Goal: Information Seeking & Learning: Learn about a topic

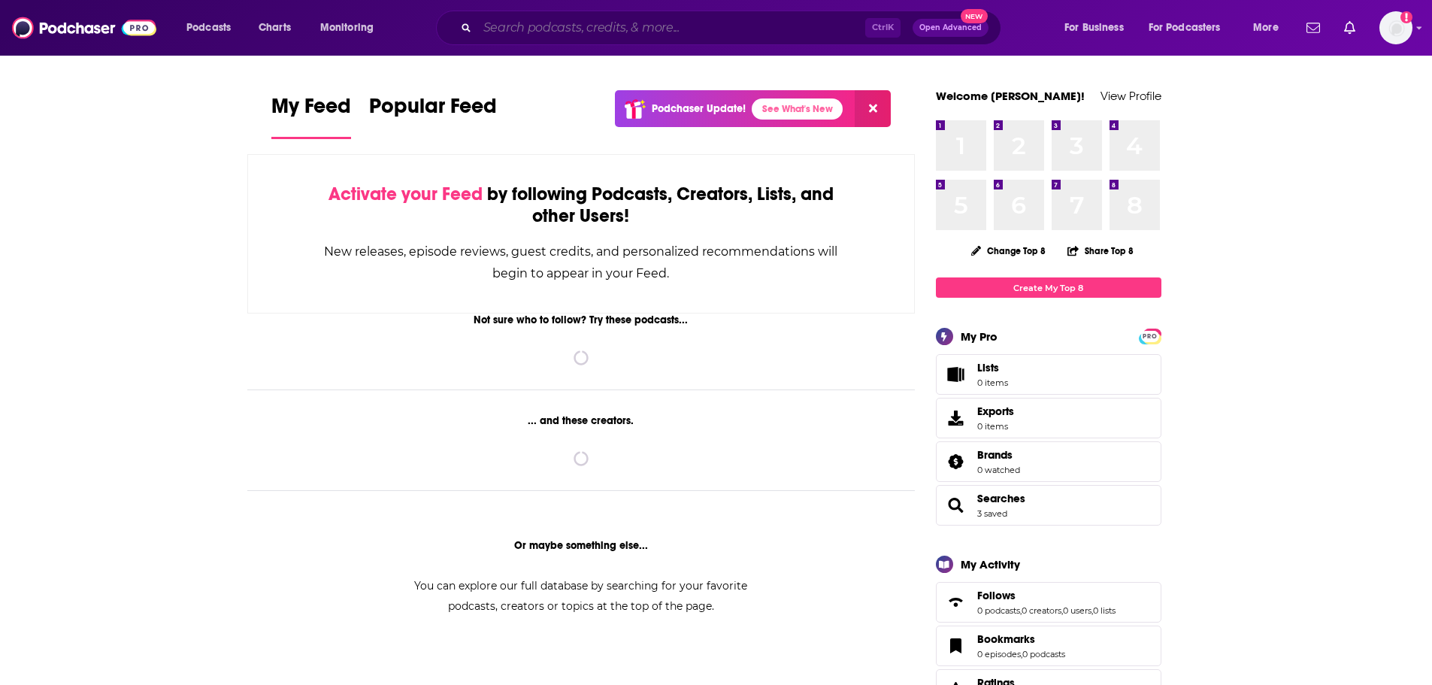
click at [536, 33] on input "Search podcasts, credits, & more..." at bounding box center [671, 28] width 388 height 24
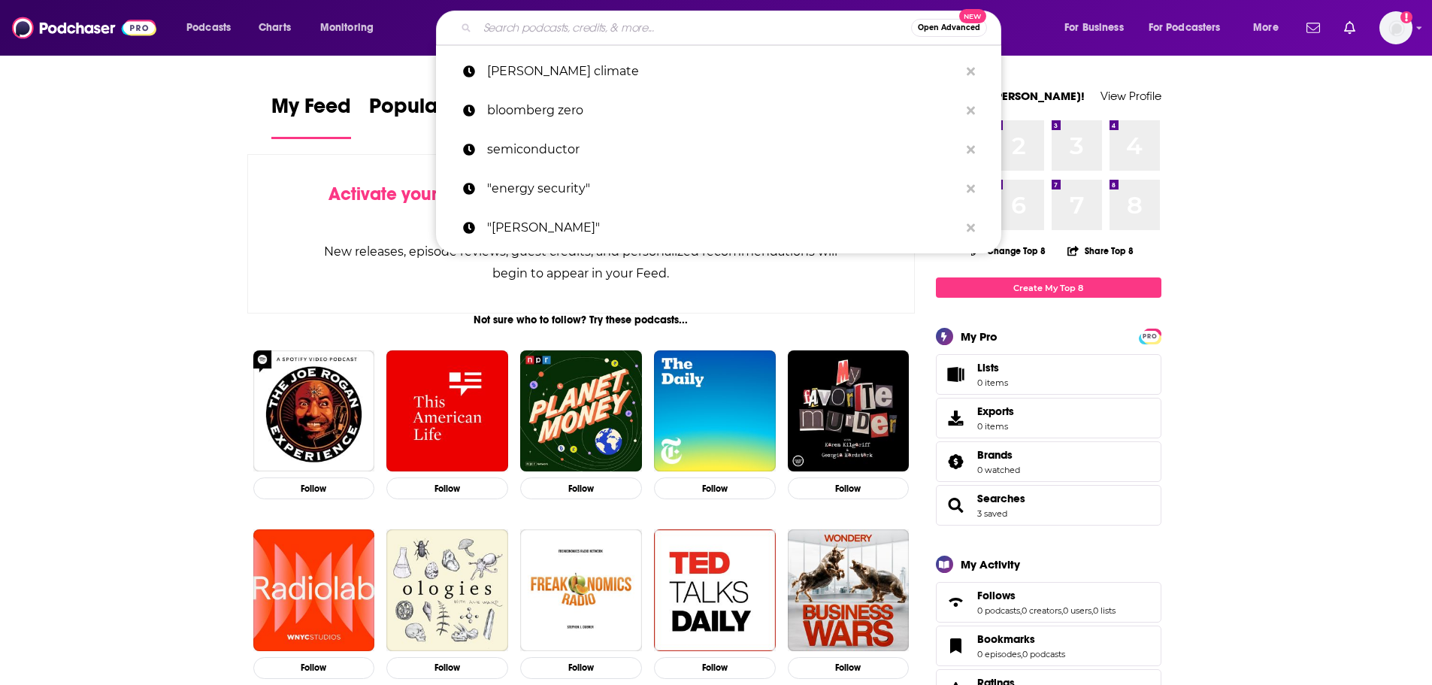
paste input "HomeKit Insider Podcast"
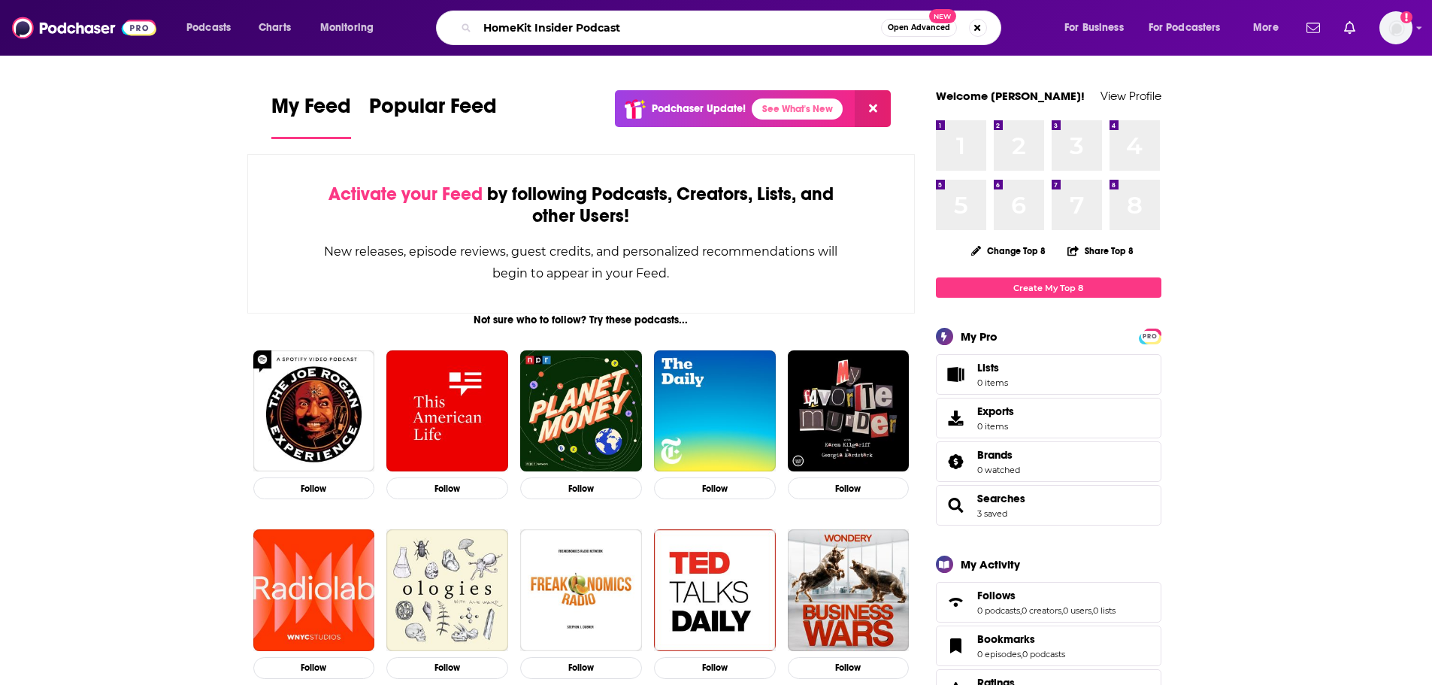
type input "HomeKit Insider Podcast"
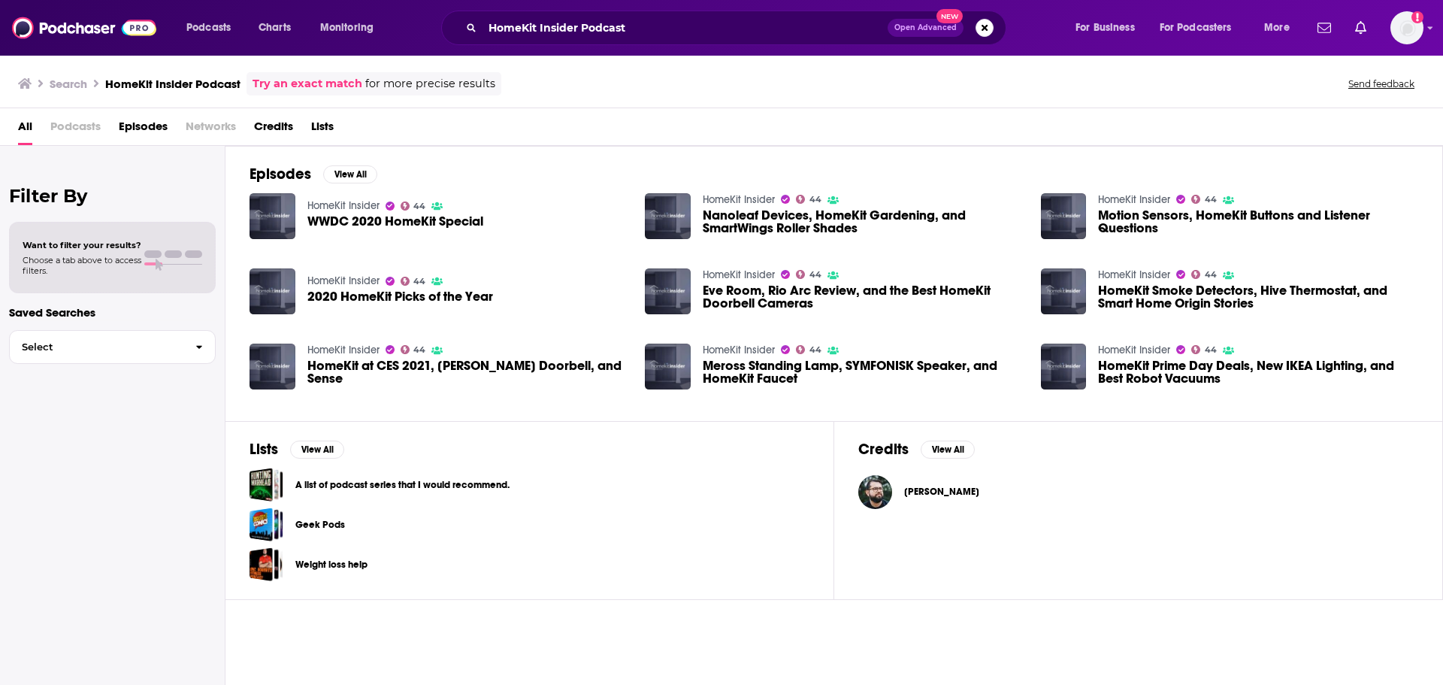
click at [84, 126] on span "Podcasts" at bounding box center [75, 129] width 50 height 31
click at [95, 132] on span "Podcasts" at bounding box center [75, 129] width 50 height 31
click at [724, 195] on link "HomeKit Insider" at bounding box center [739, 199] width 72 height 13
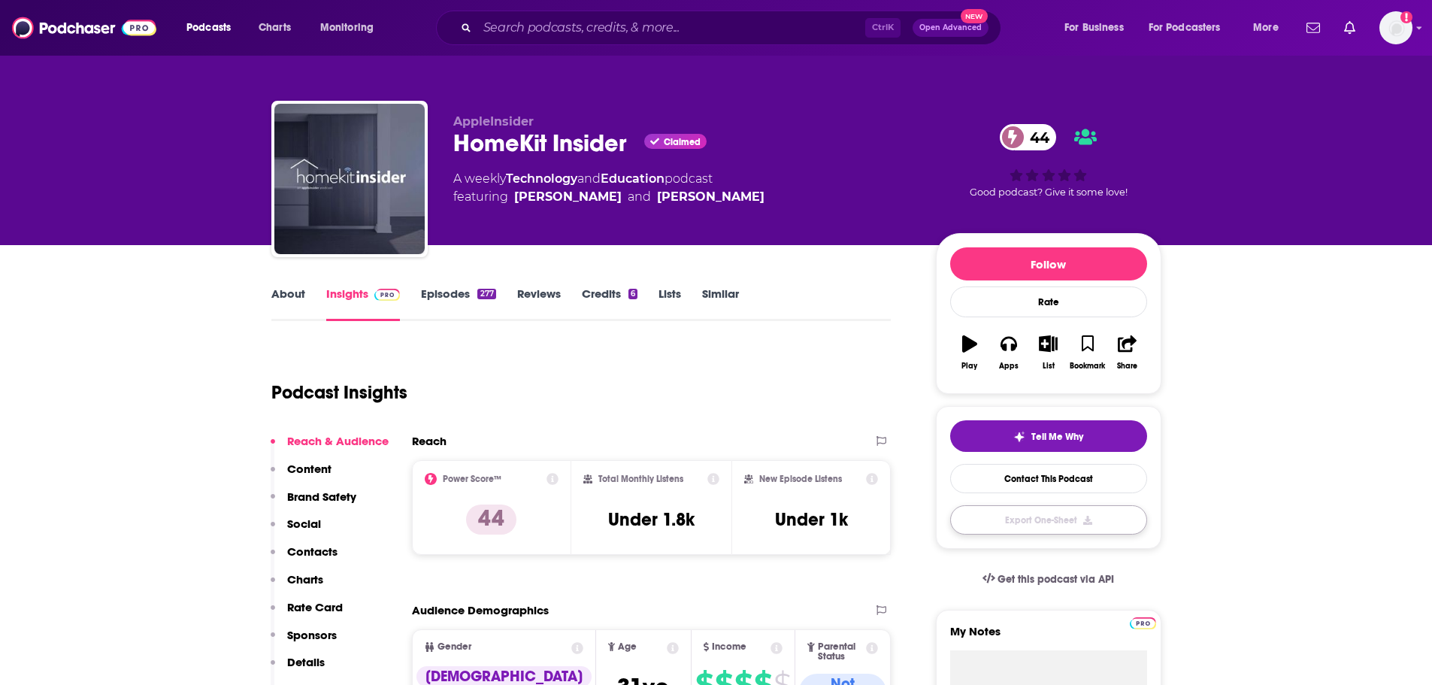
click at [1084, 517] on button "Export One-Sheet" at bounding box center [1048, 519] width 197 height 29
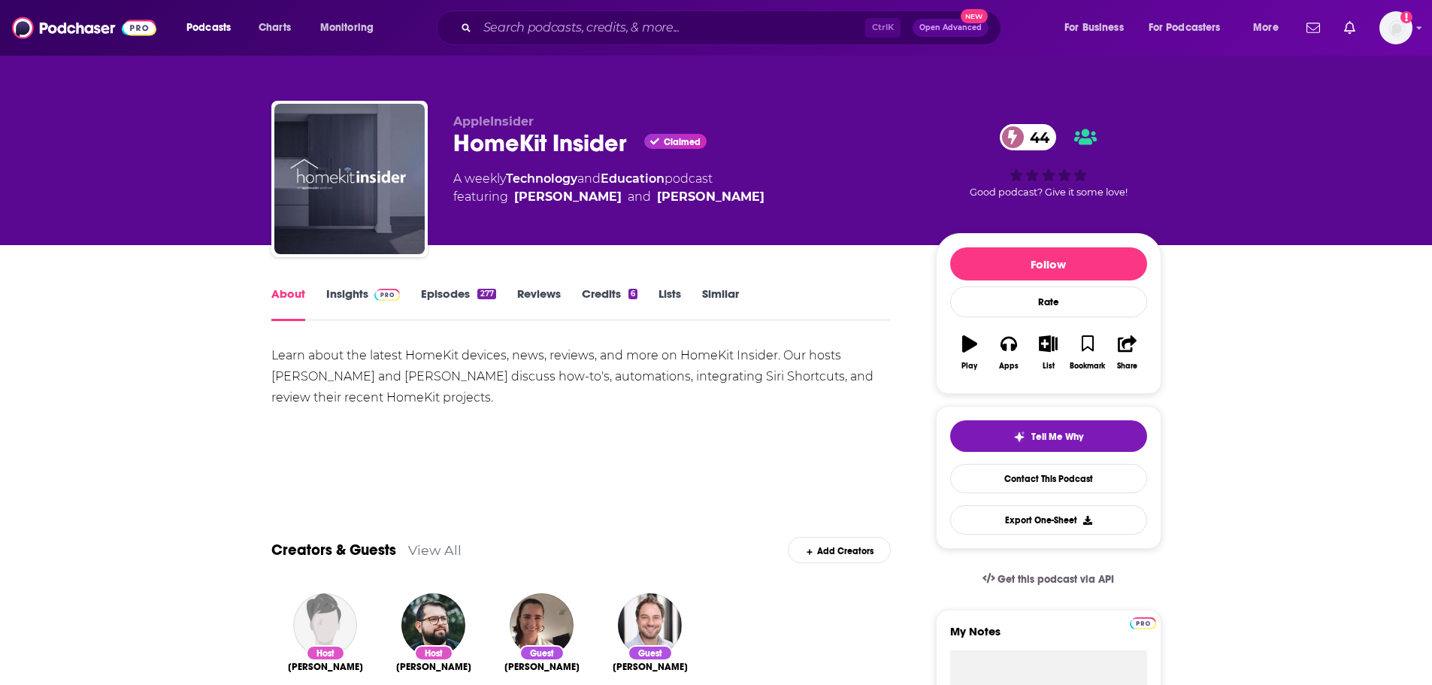
click at [351, 286] on div "About Insights Episodes 277 Reviews Credits 6 Lists Similar" at bounding box center [581, 302] width 620 height 37
click at [361, 297] on link "Insights" at bounding box center [363, 303] width 74 height 35
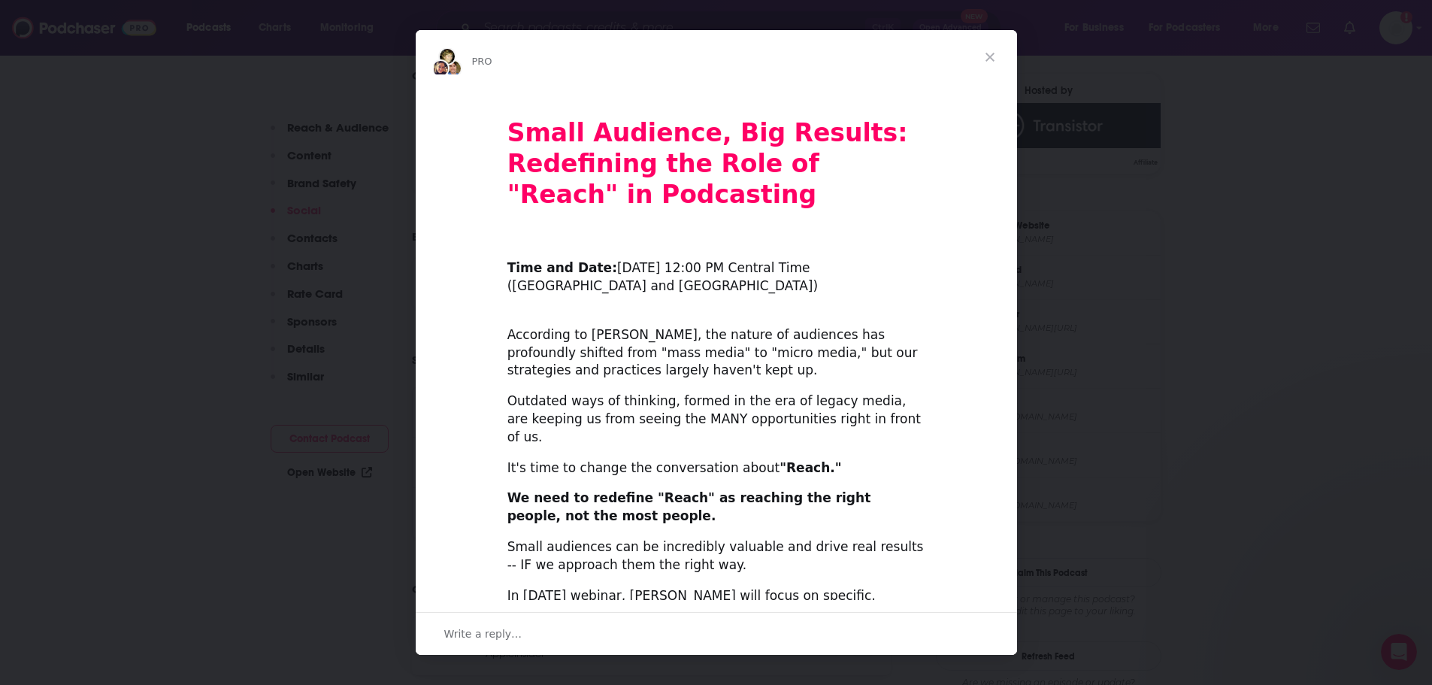
click at [987, 48] on span "Close" at bounding box center [990, 57] width 54 height 54
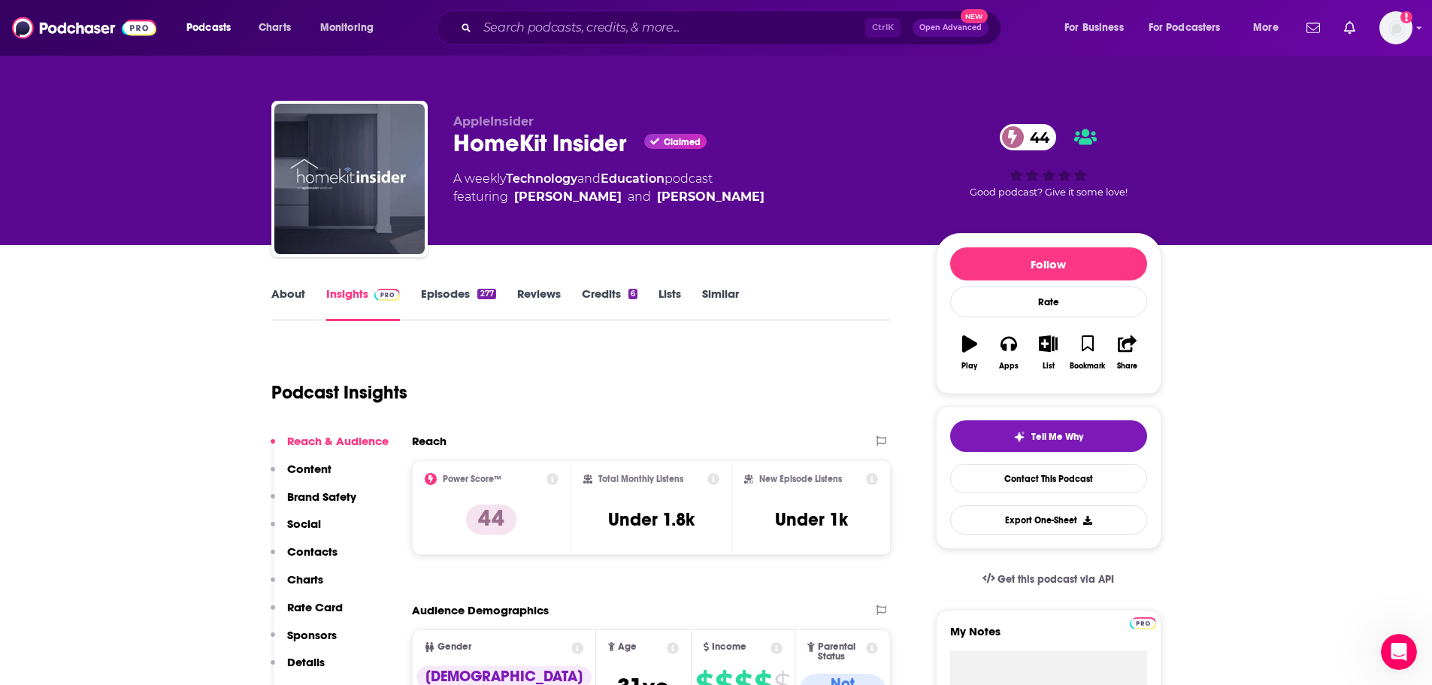
click at [548, 481] on icon at bounding box center [552, 479] width 12 height 12
click at [721, 415] on div "Podcast Insights" at bounding box center [575, 383] width 608 height 77
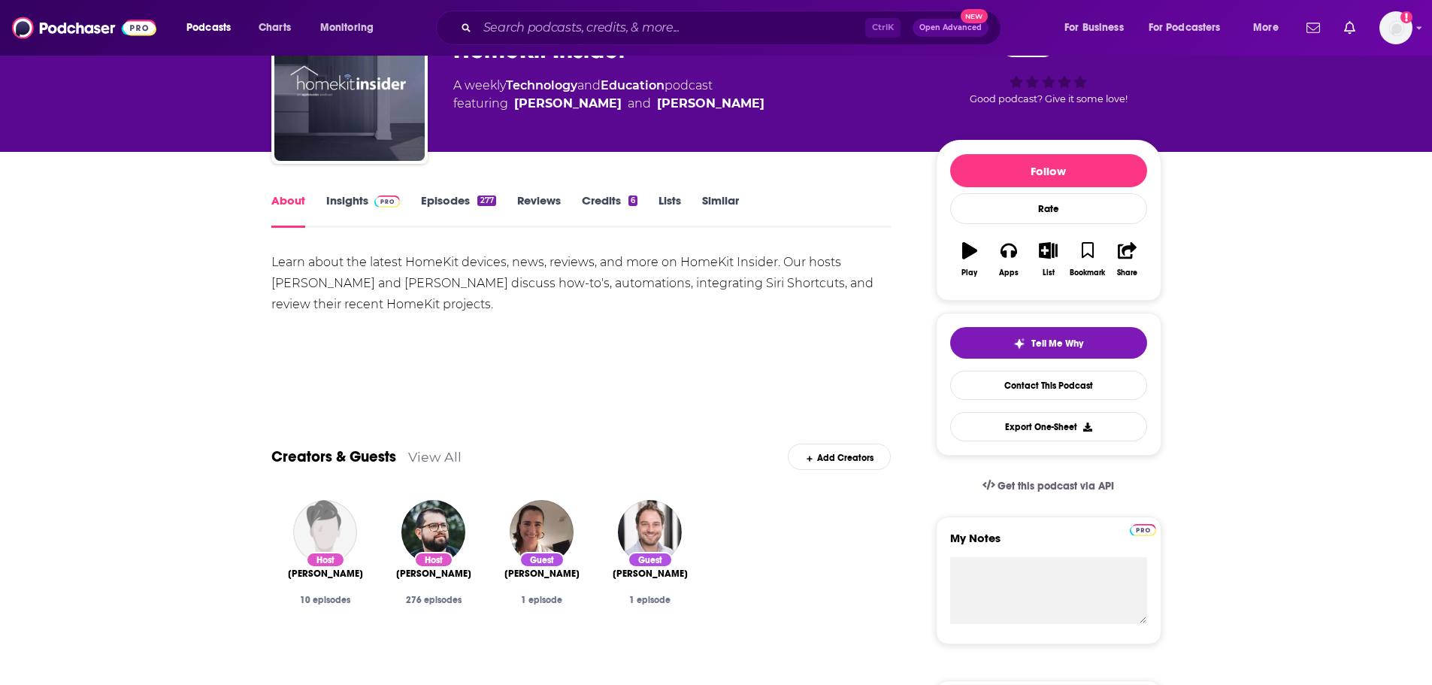
scroll to position [225, 0]
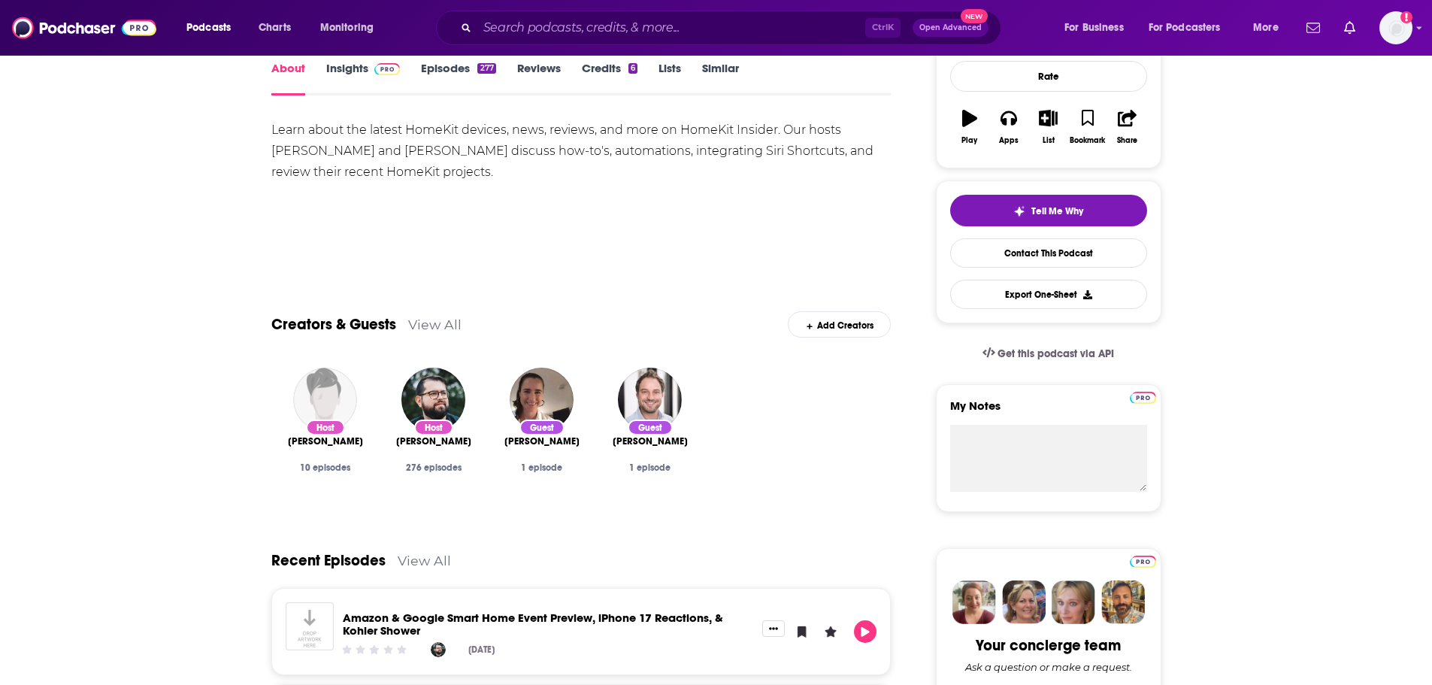
click at [346, 400] on img "Andrew O'Hara" at bounding box center [325, 399] width 64 height 64
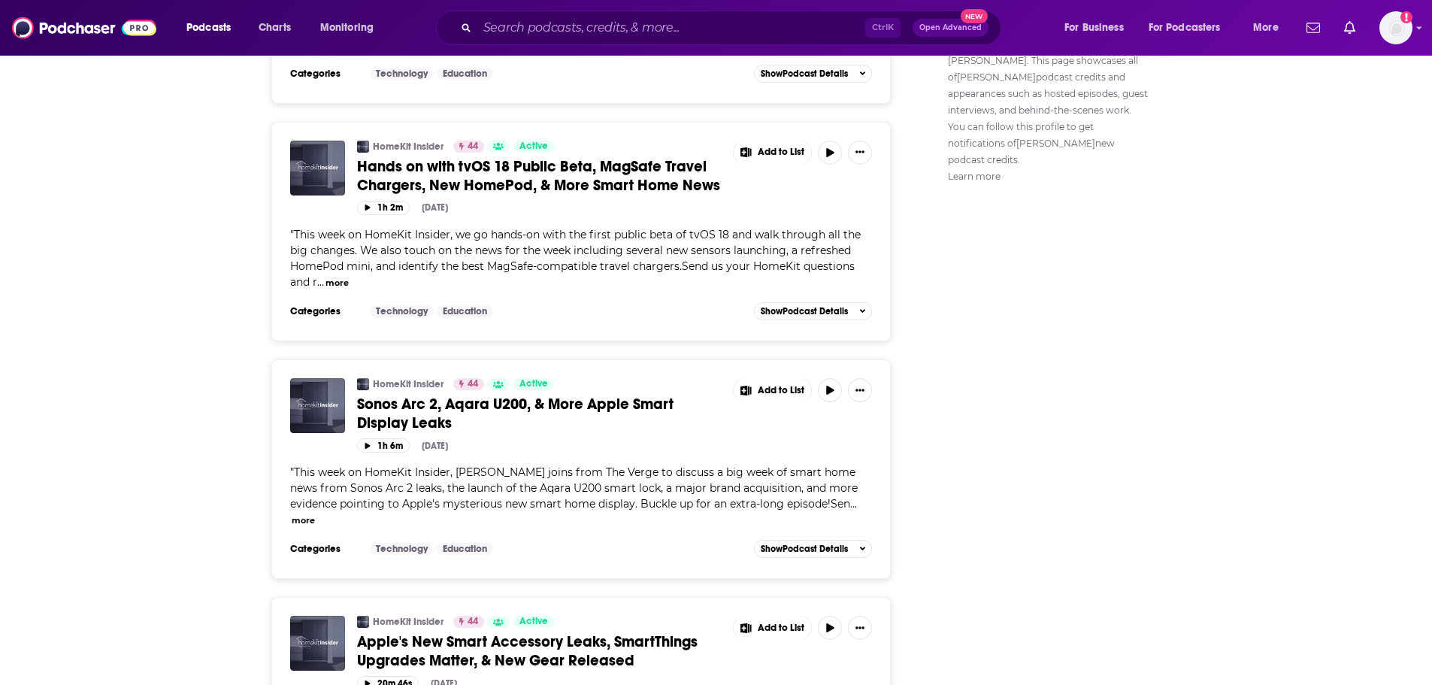
scroll to position [977, 0]
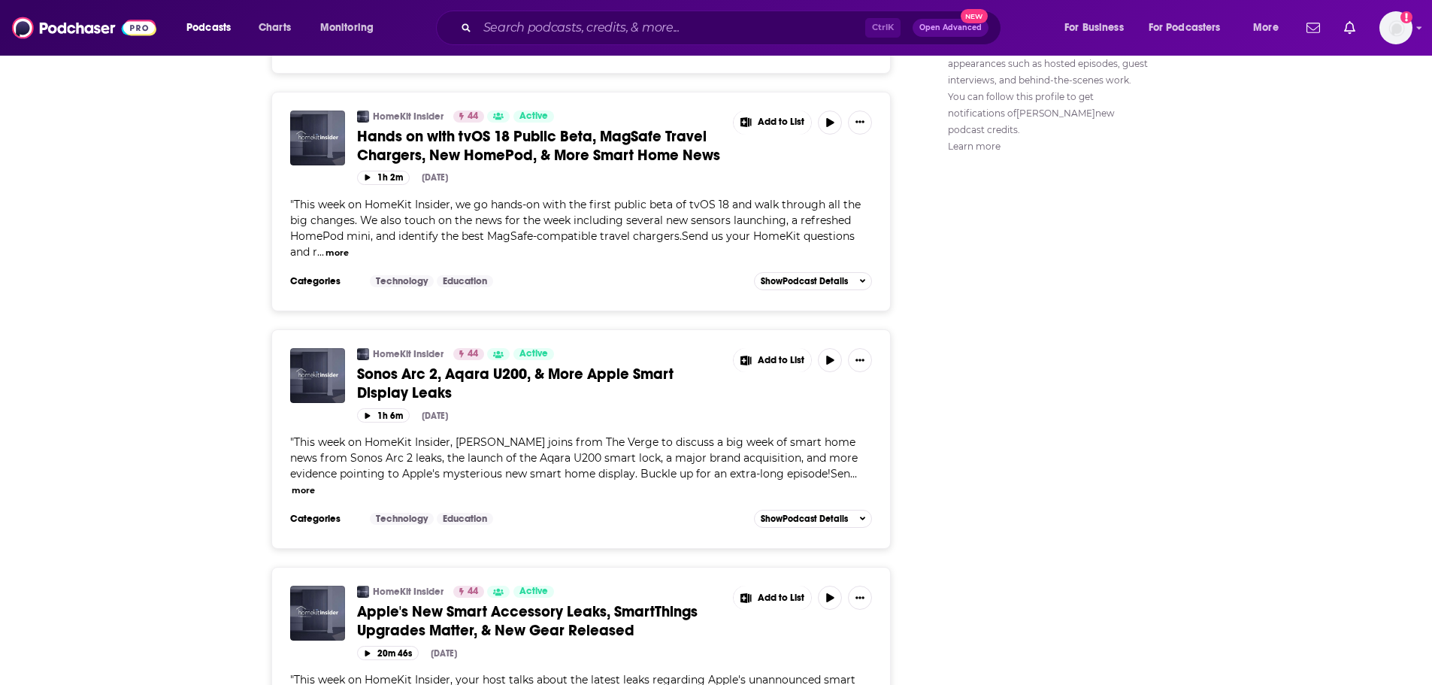
click at [339, 255] on button "more" at bounding box center [336, 252] width 23 height 13
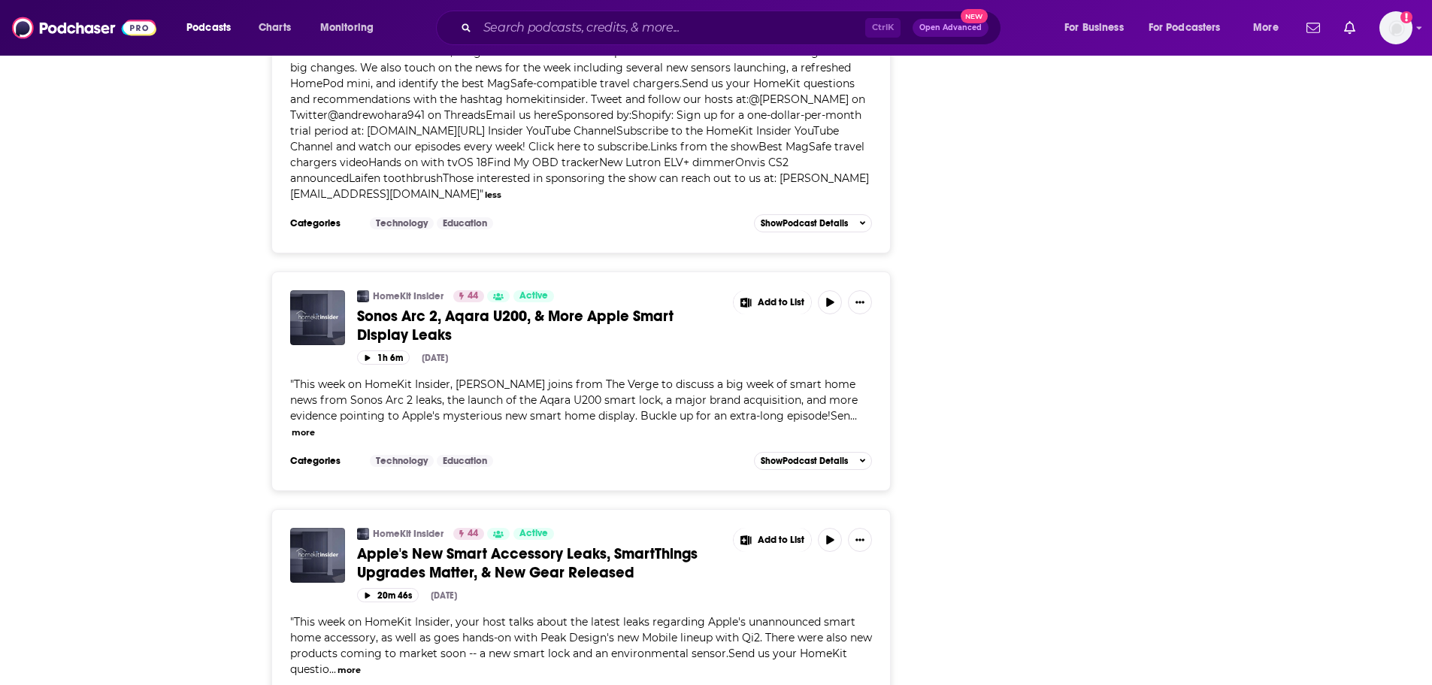
scroll to position [1234, 0]
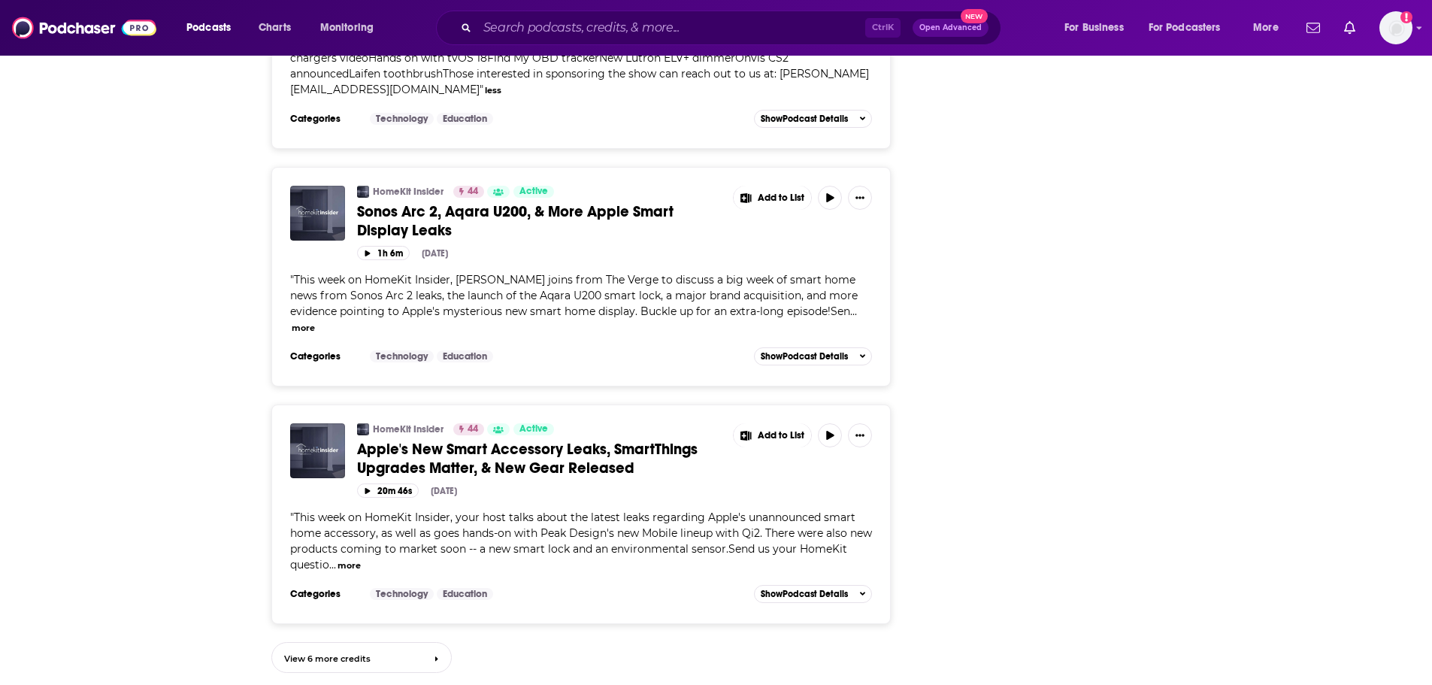
click at [352, 567] on button "more" at bounding box center [348, 565] width 23 height 13
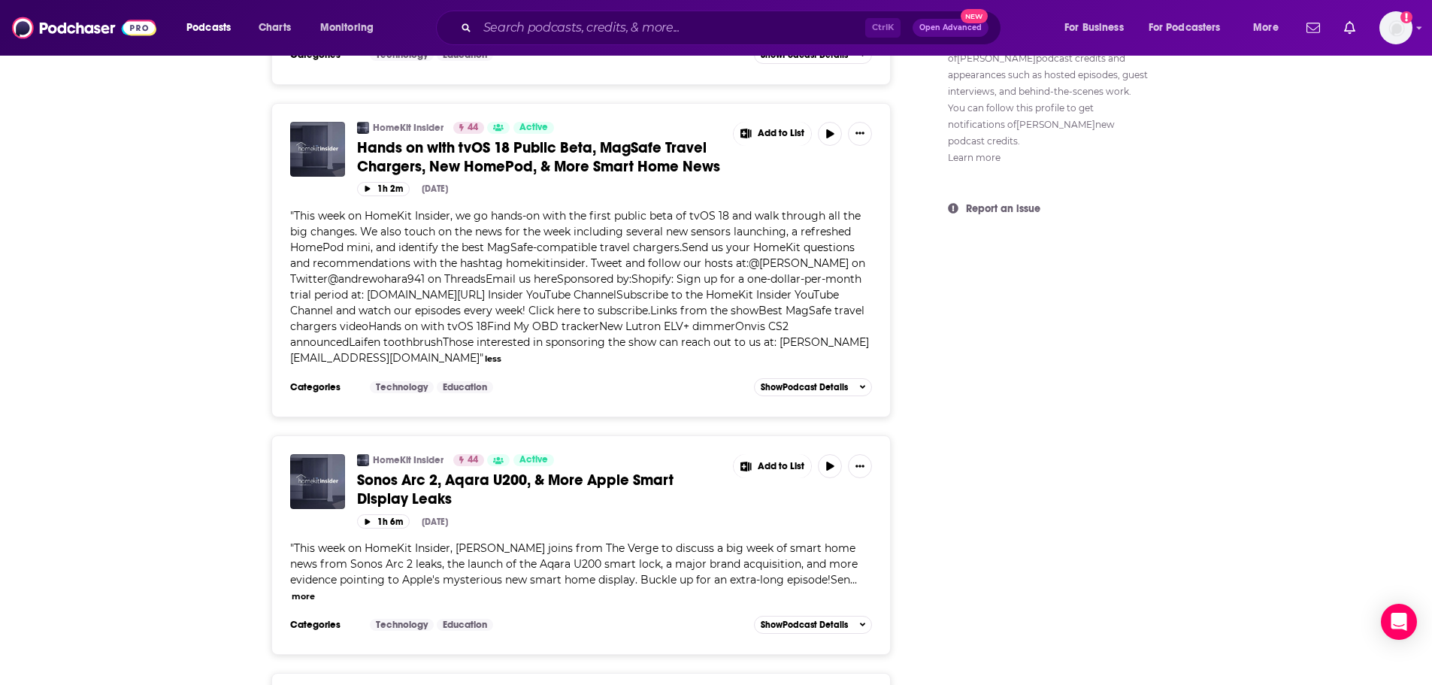
scroll to position [953, 0]
